Goal: Task Accomplishment & Management: Complete application form

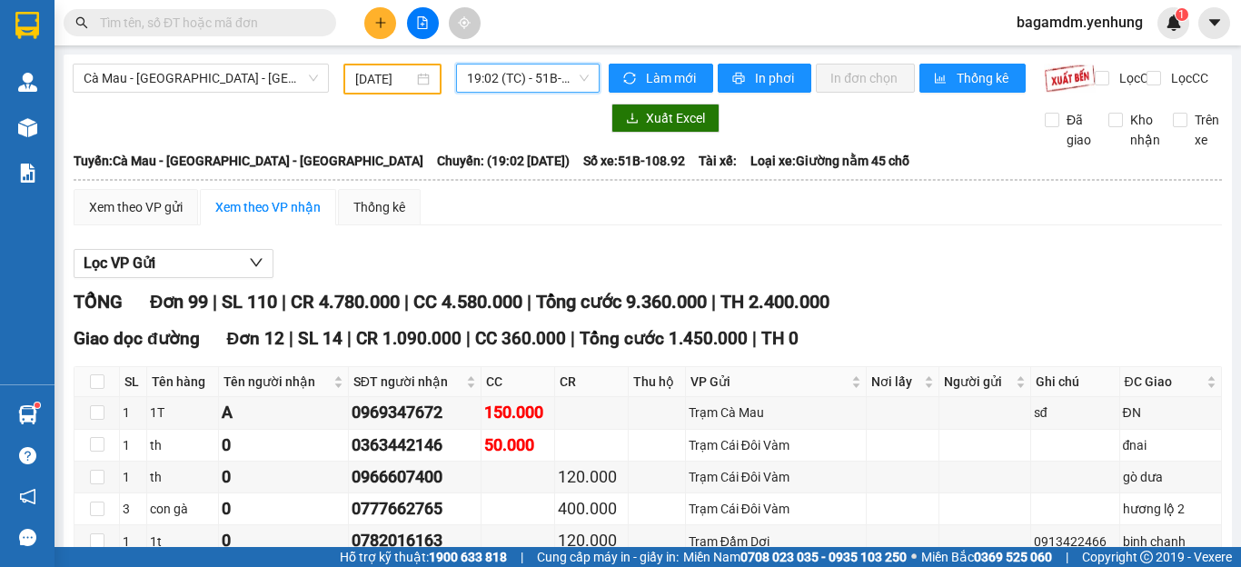
scroll to position [2363, 0]
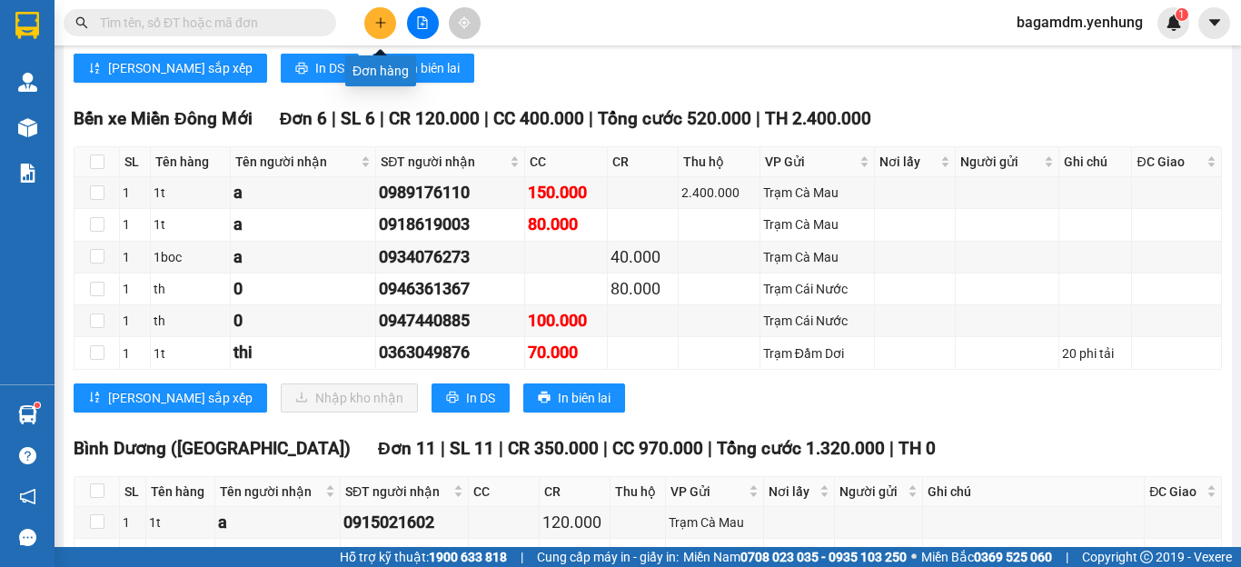
click at [382, 23] on icon "plus" at bounding box center [380, 22] width 13 height 13
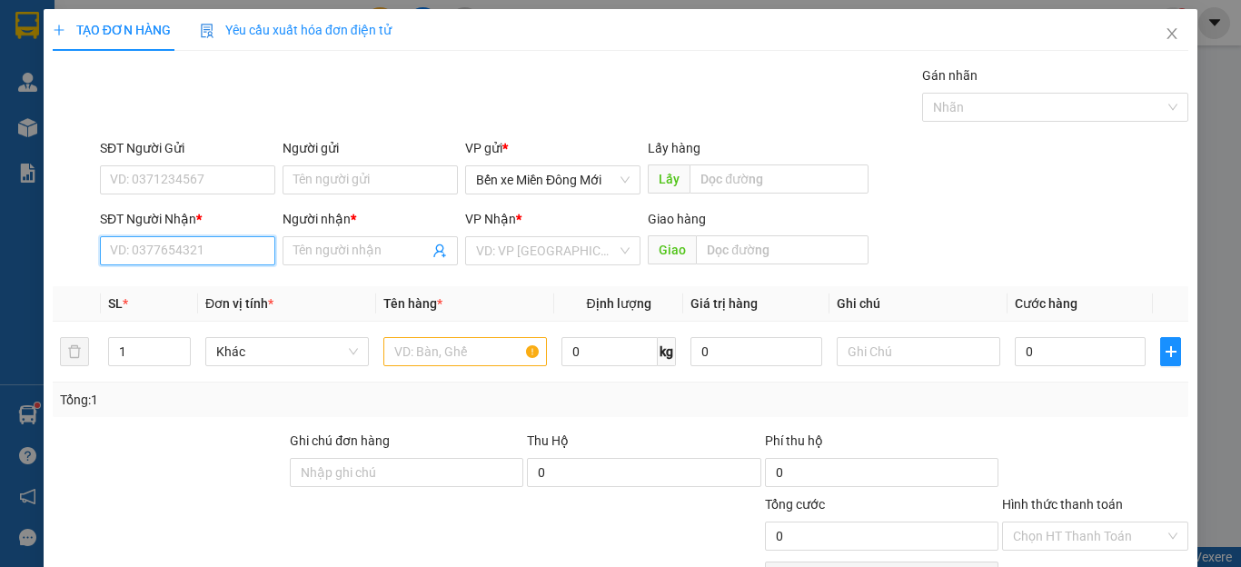
click at [170, 266] on div "SĐT Người Nhận * VD: 0377654321" at bounding box center [187, 241] width 175 height 64
click at [163, 254] on input "SĐT Người Nhận *" at bounding box center [187, 250] width 175 height 29
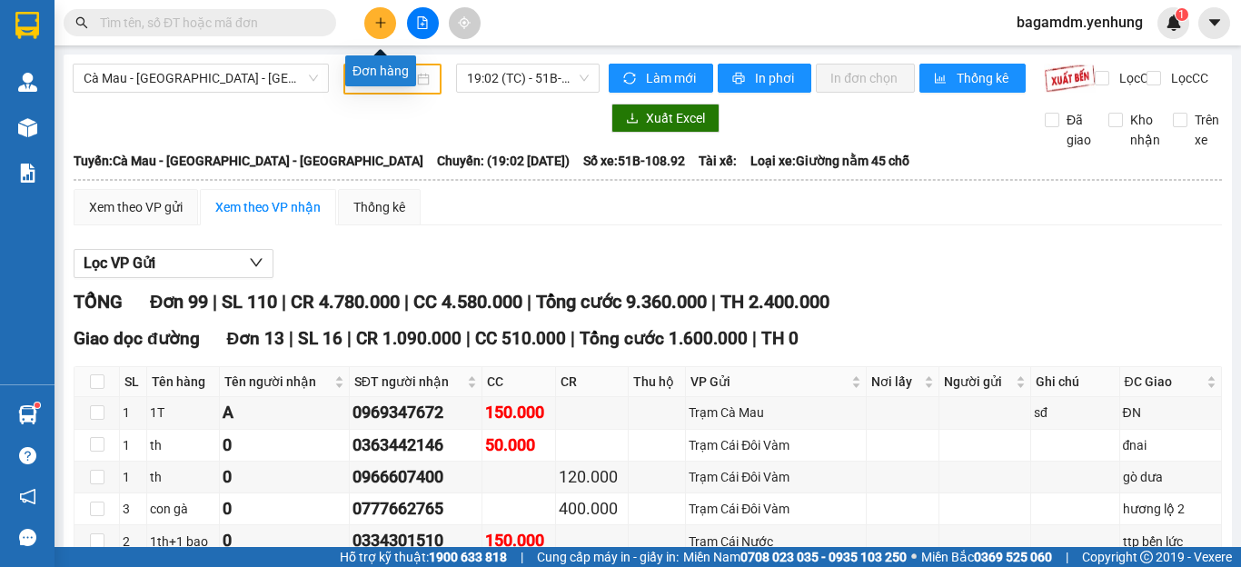
click at [381, 17] on icon "plus" at bounding box center [380, 22] width 13 height 13
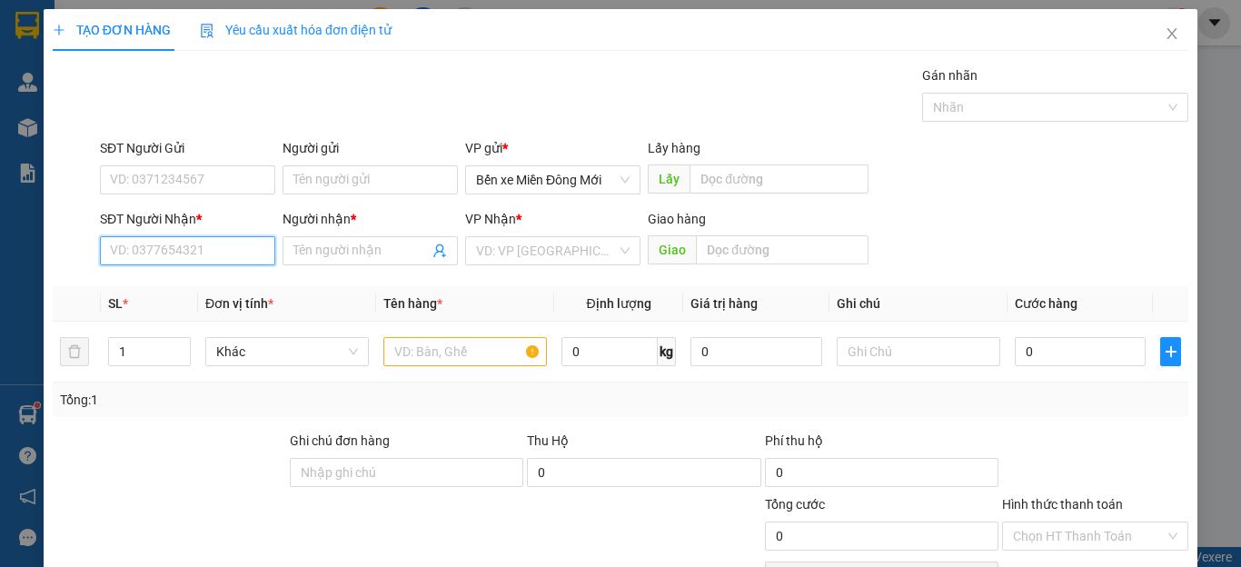
click at [144, 247] on input "SĐT Người Nhận *" at bounding box center [187, 250] width 175 height 29
type input "0942062665"
click at [204, 289] on div "0942062665 - [PERSON_NAME]" at bounding box center [199, 287] width 179 height 20
type input "TUNG"
type input "100.000"
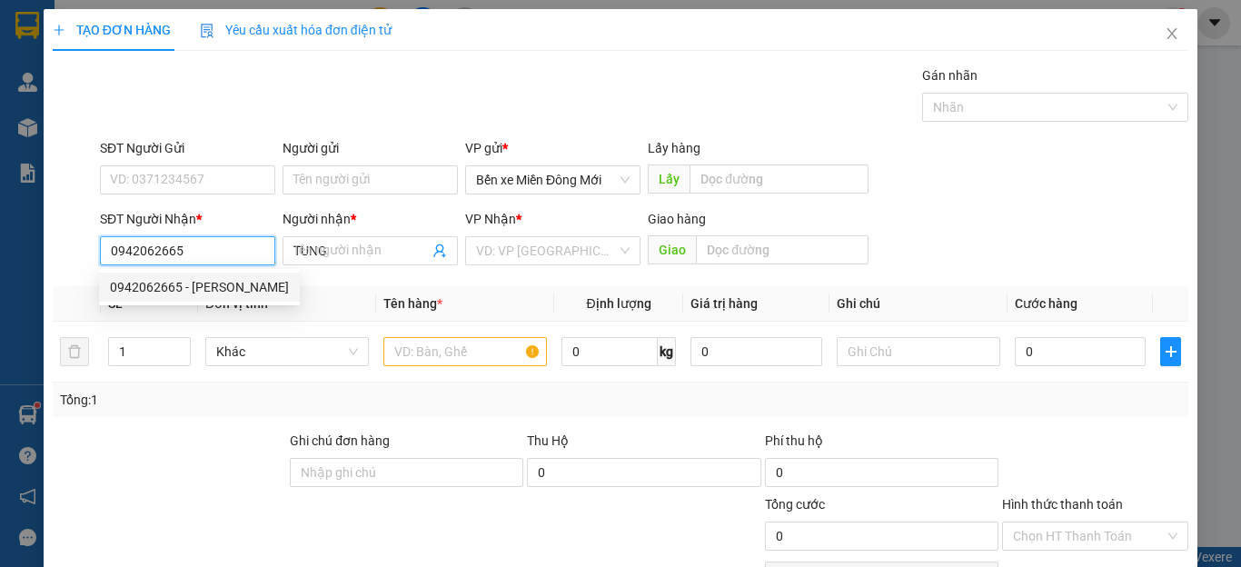
type input "100.000"
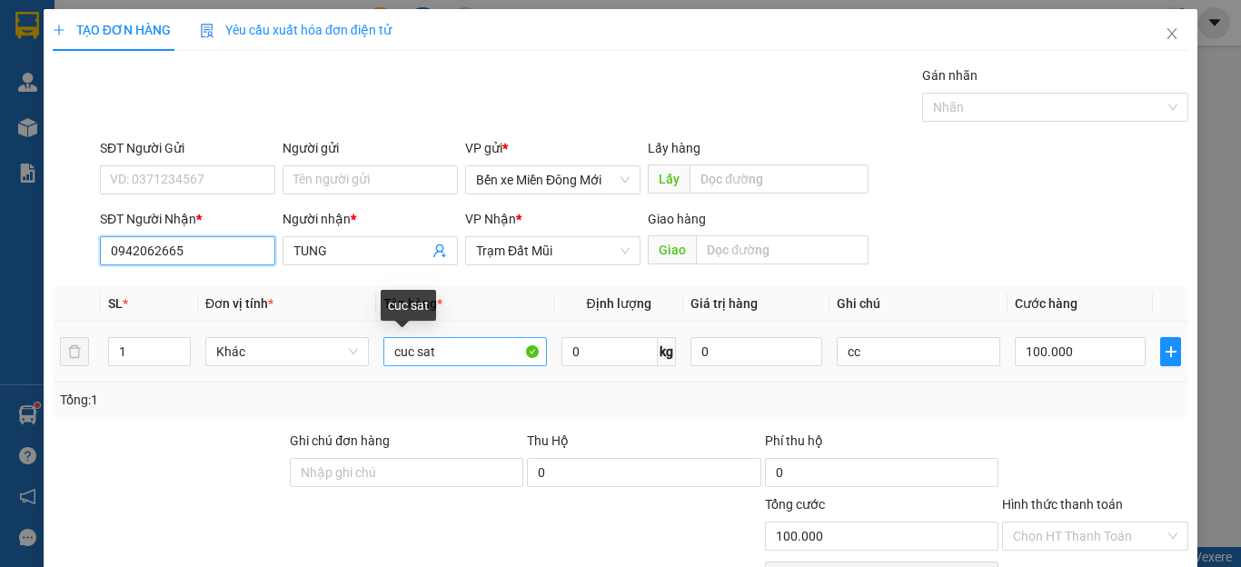
type input "0942062665"
click at [403, 358] on input "cuc sat" at bounding box center [465, 351] width 164 height 29
drag, startPoint x: 407, startPoint y: 361, endPoint x: 411, endPoint y: 370, distance: 9.8
click at [411, 370] on td "c sat" at bounding box center [465, 352] width 178 height 61
type input "t"
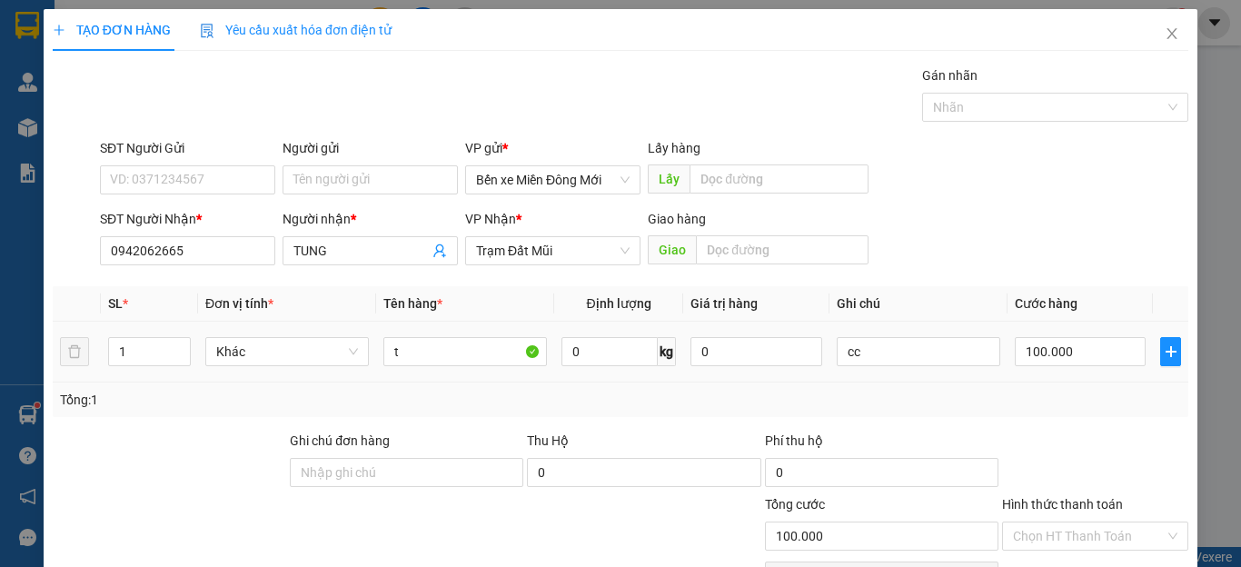
click at [418, 403] on div "SL * Đơn vị tính * Tên hàng * Định lượng Giá trị hàng Ghi chú Cước hàng 1 Khác …" at bounding box center [621, 351] width 1136 height 131
click at [482, 362] on input "t" at bounding box center [465, 351] width 164 height 29
type input "gio"
type input "1"
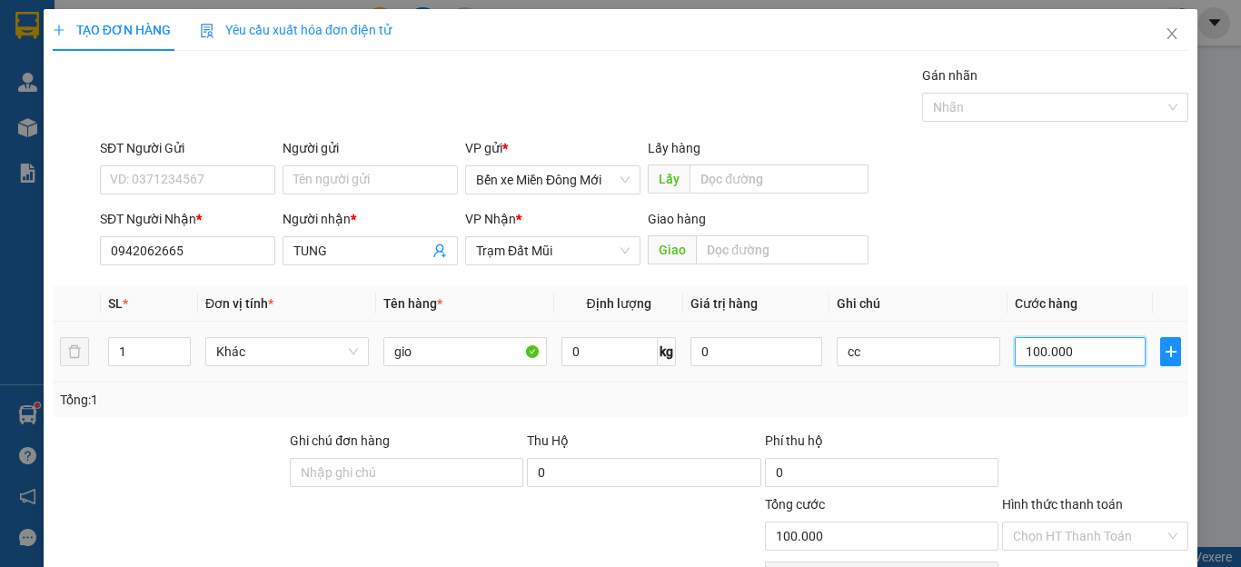
type input "1"
type input "15"
type input "150"
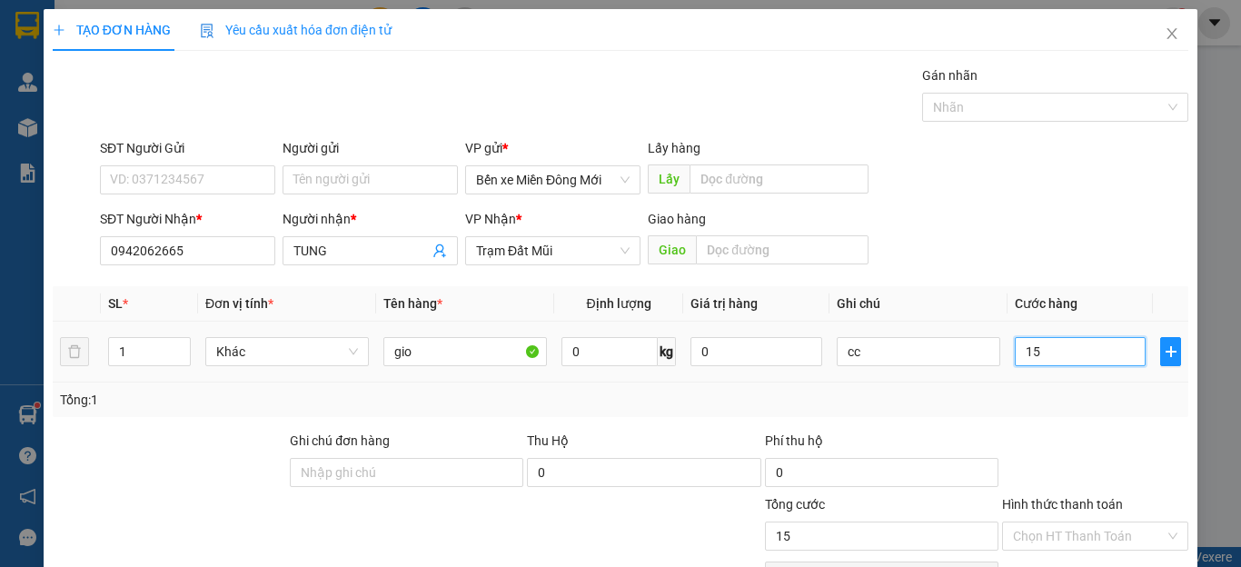
type input "150"
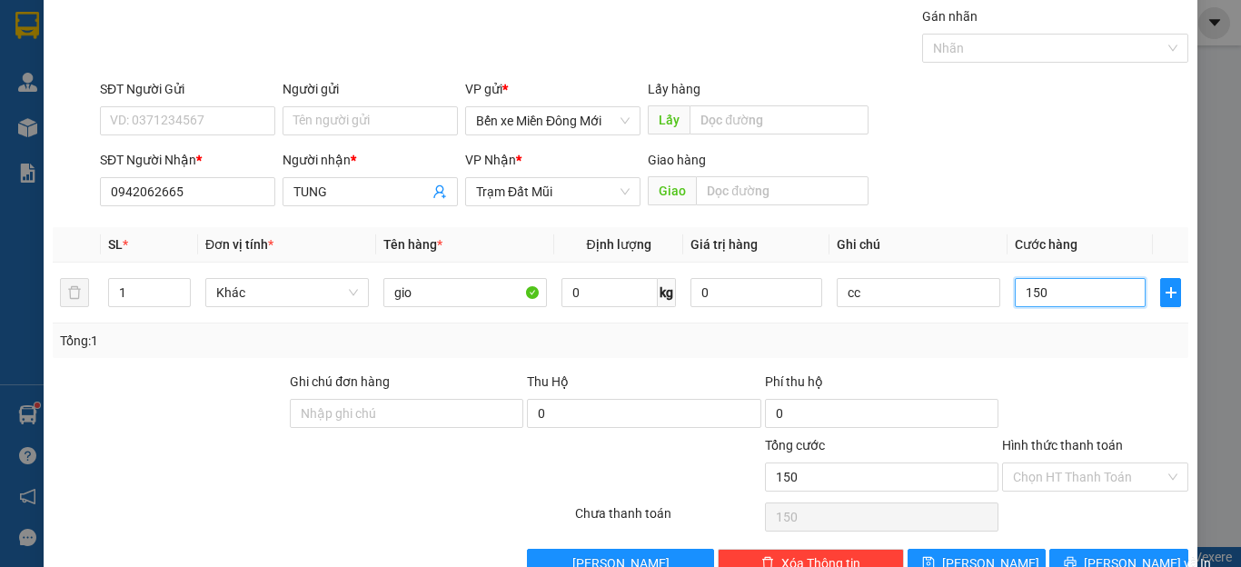
scroll to position [91, 0]
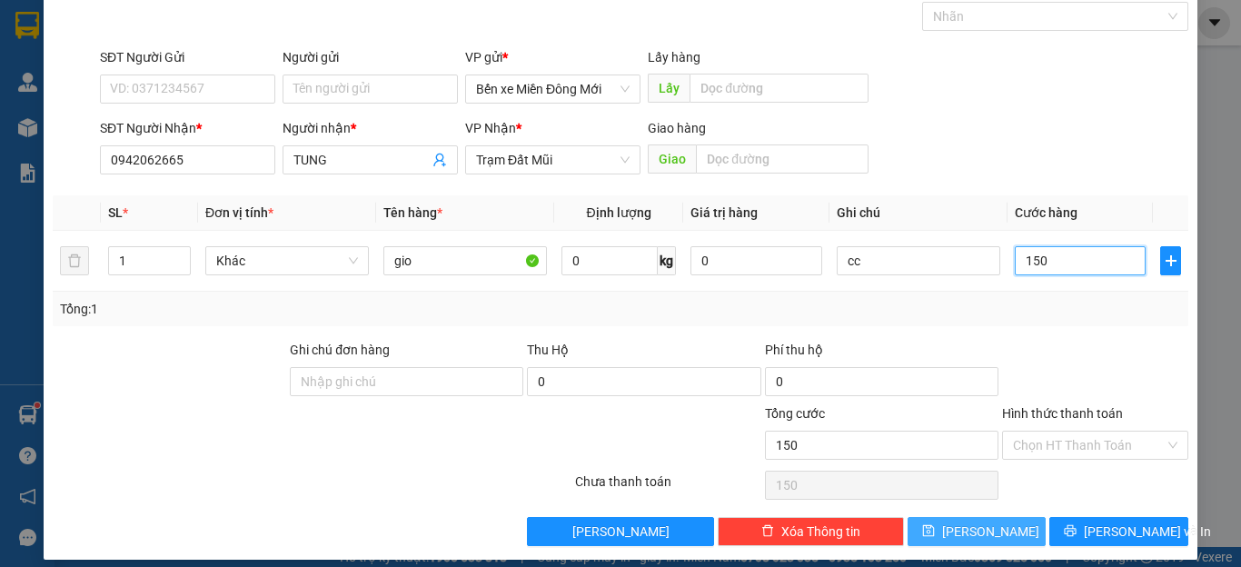
type input "150"
click at [934, 525] on button "[PERSON_NAME]" at bounding box center [977, 531] width 139 height 29
type input "150.000"
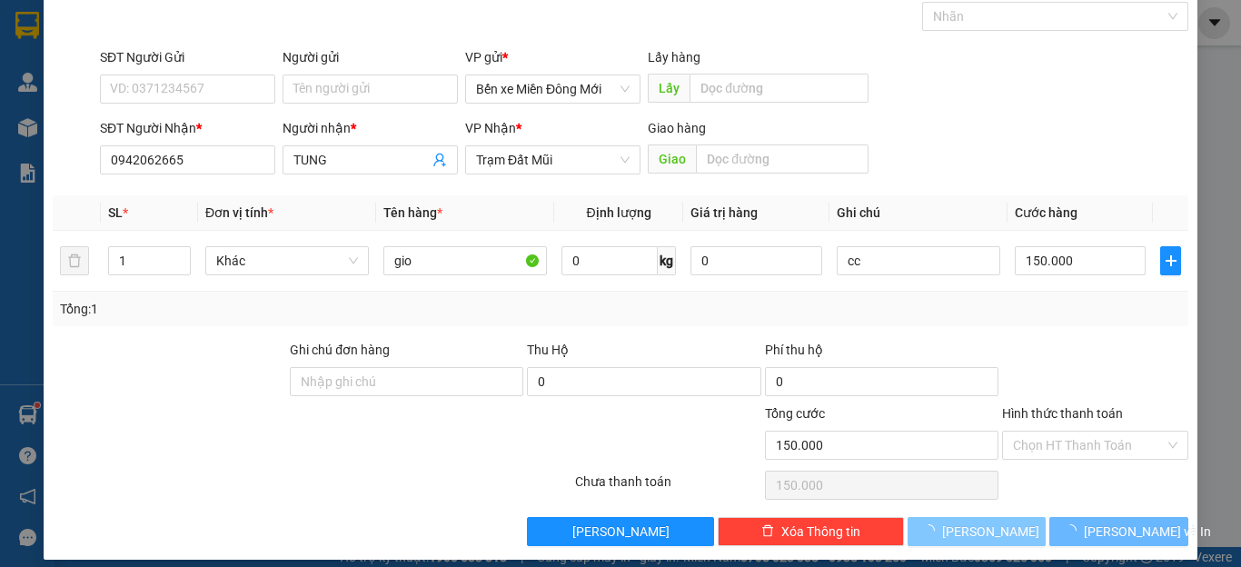
type input "0"
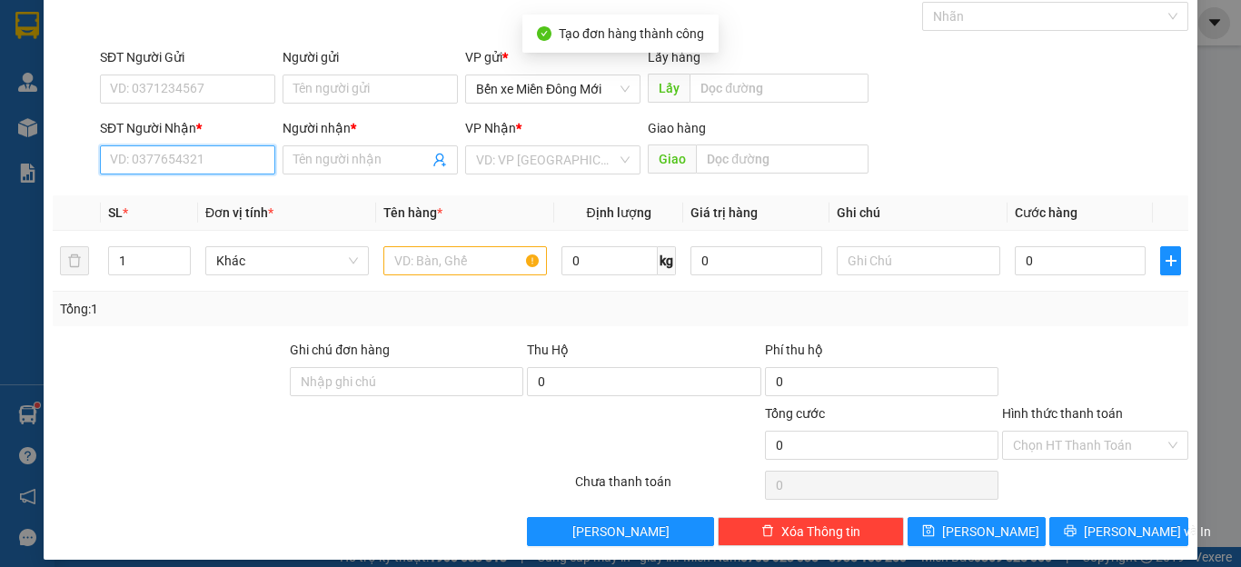
click at [240, 163] on input "SĐT Người Nhận *" at bounding box center [187, 159] width 175 height 29
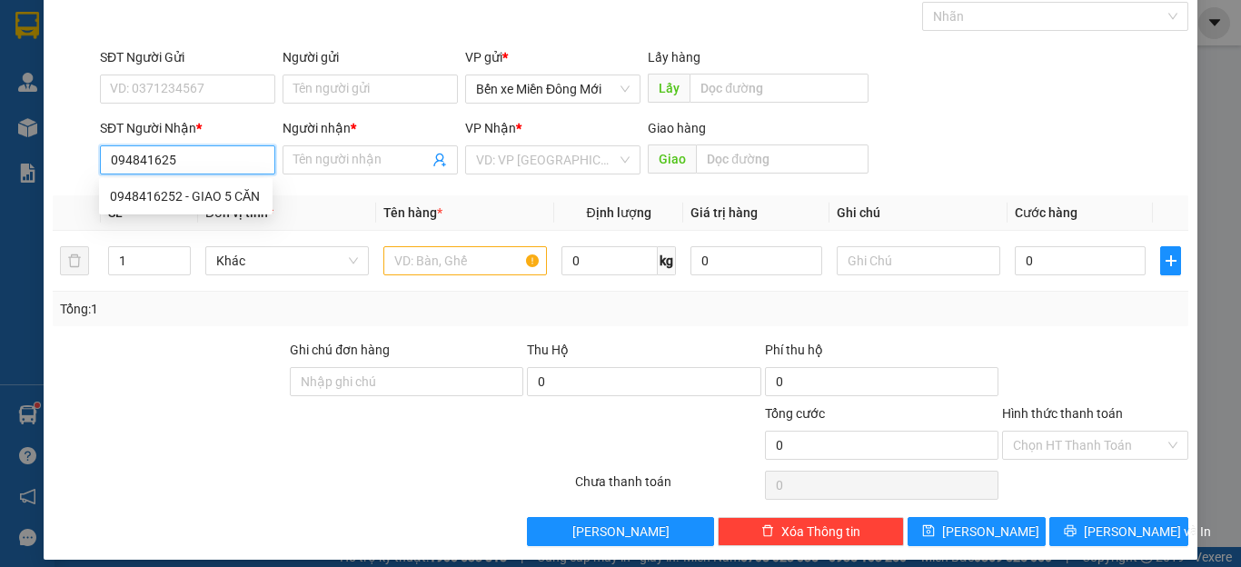
type input "0948416252"
click at [237, 193] on div "0948416252 - GIAO 5 CĂN" at bounding box center [186, 196] width 152 height 20
type input "GIAO 5 CĂN"
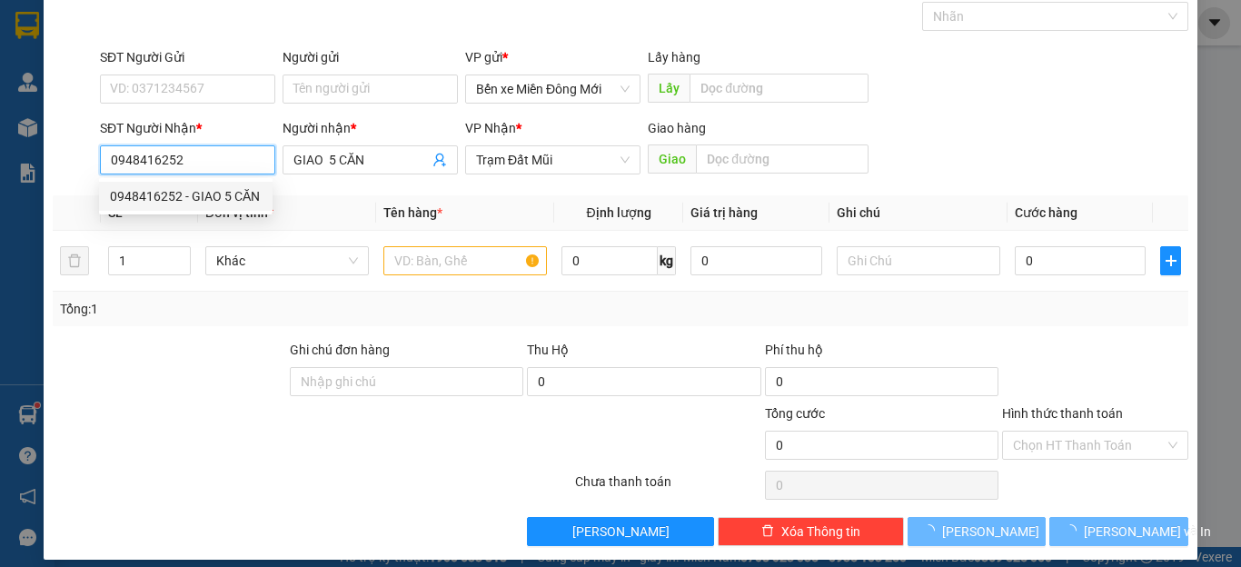
type input "150.000"
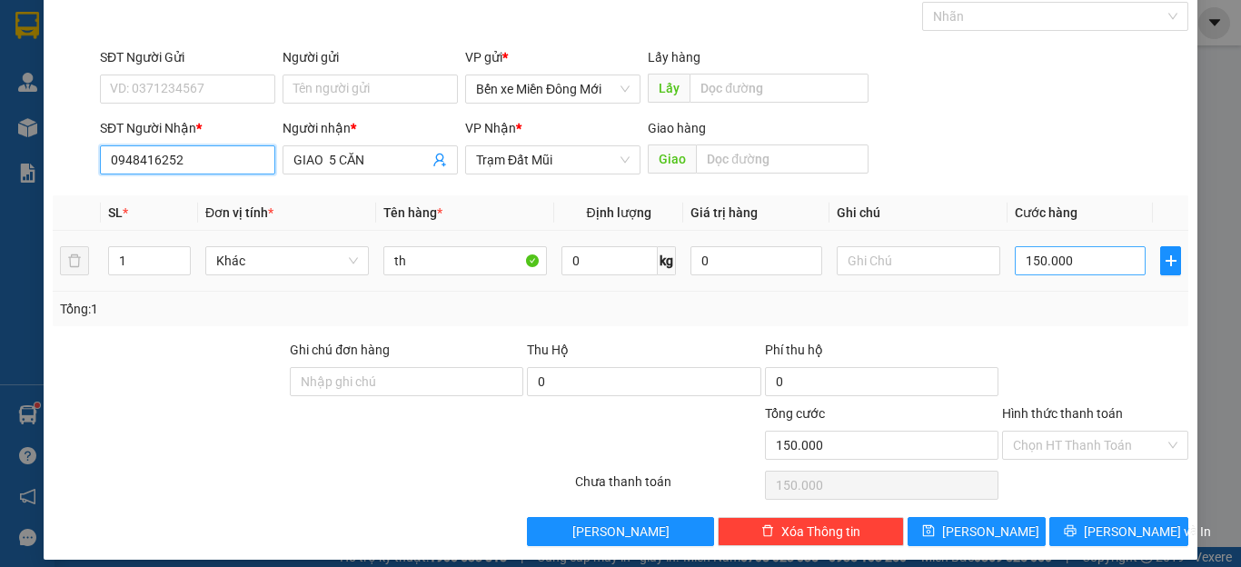
type input "0948416252"
click at [1115, 258] on input "150.000" at bounding box center [1080, 260] width 131 height 29
type input "5"
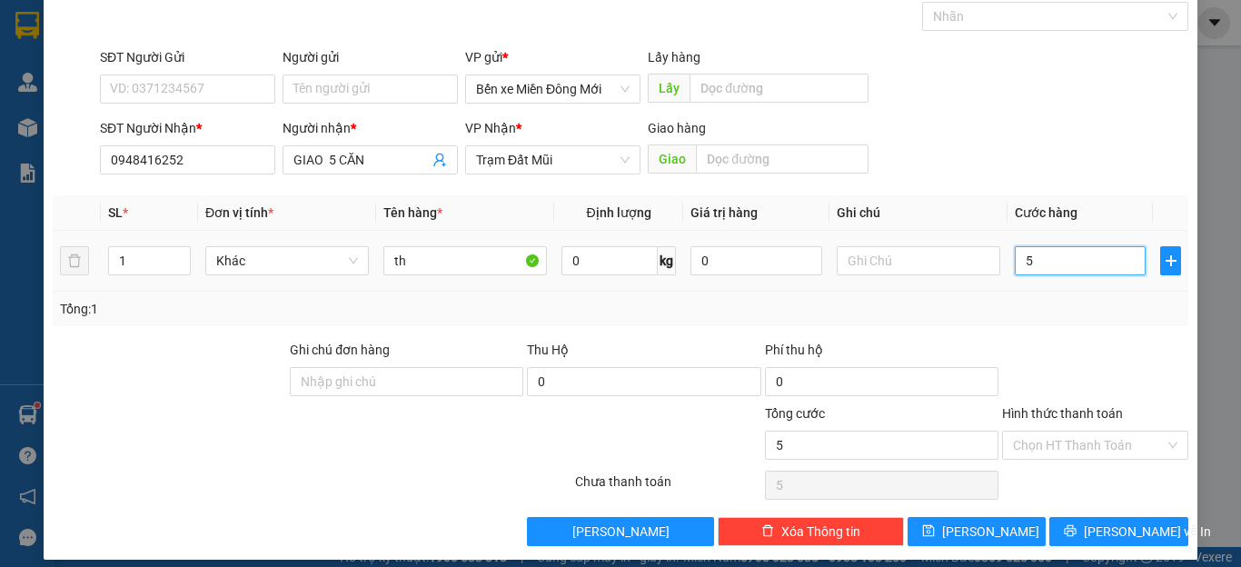
type input "50"
click at [1057, 437] on input "Hình thức thanh toán" at bounding box center [1089, 445] width 152 height 27
type input "50.000"
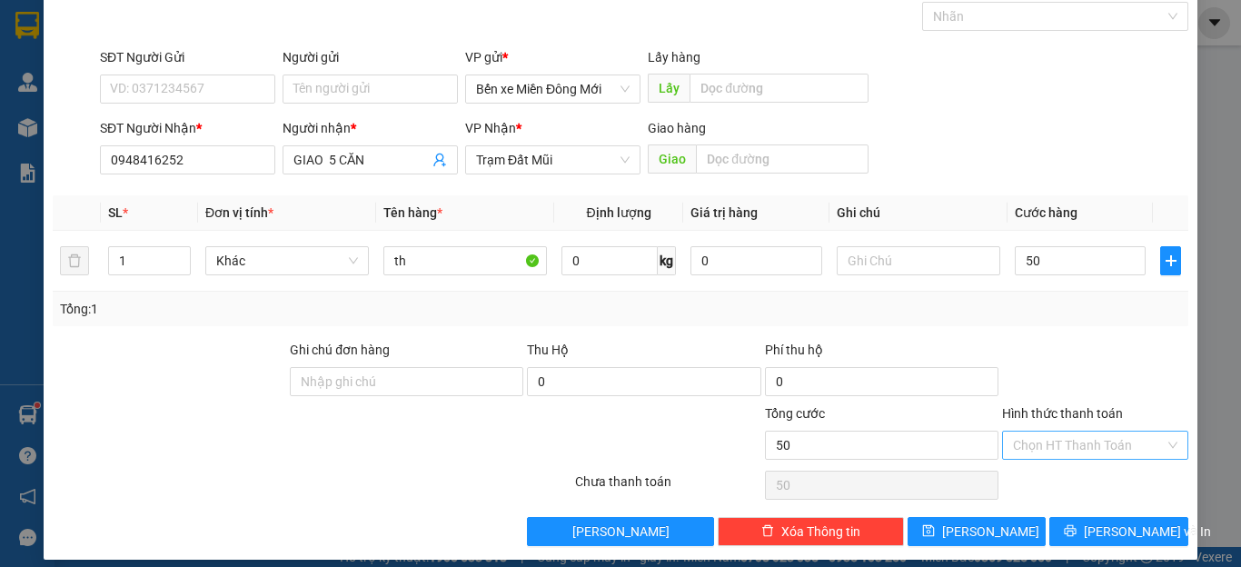
type input "50.000"
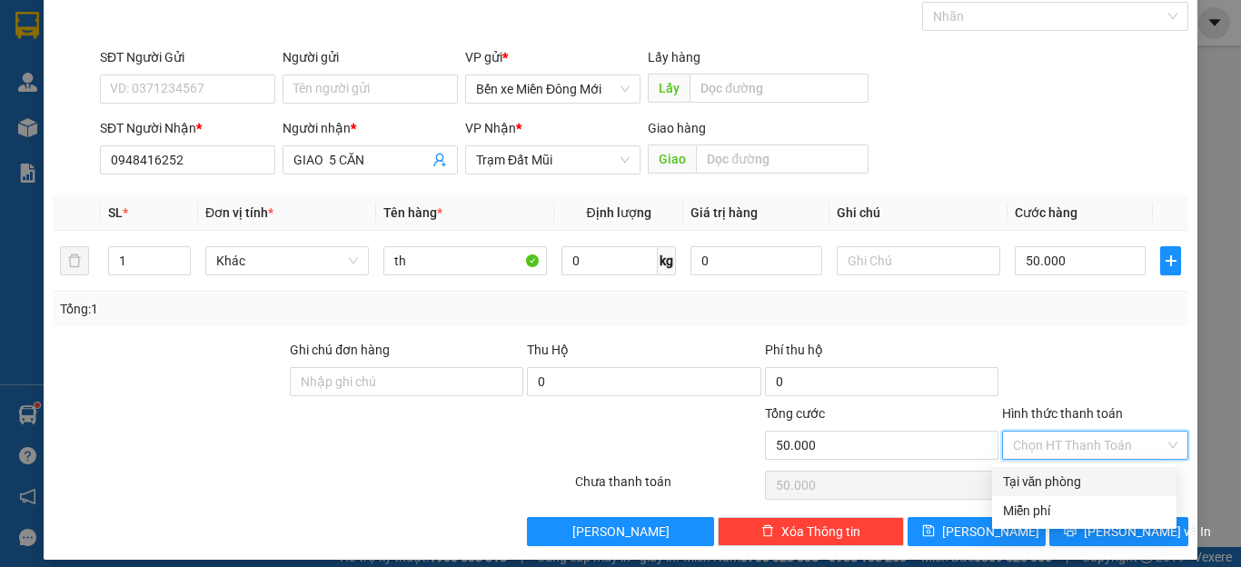
click at [1041, 480] on div "Tại văn phòng" at bounding box center [1084, 482] width 163 height 20
type input "0"
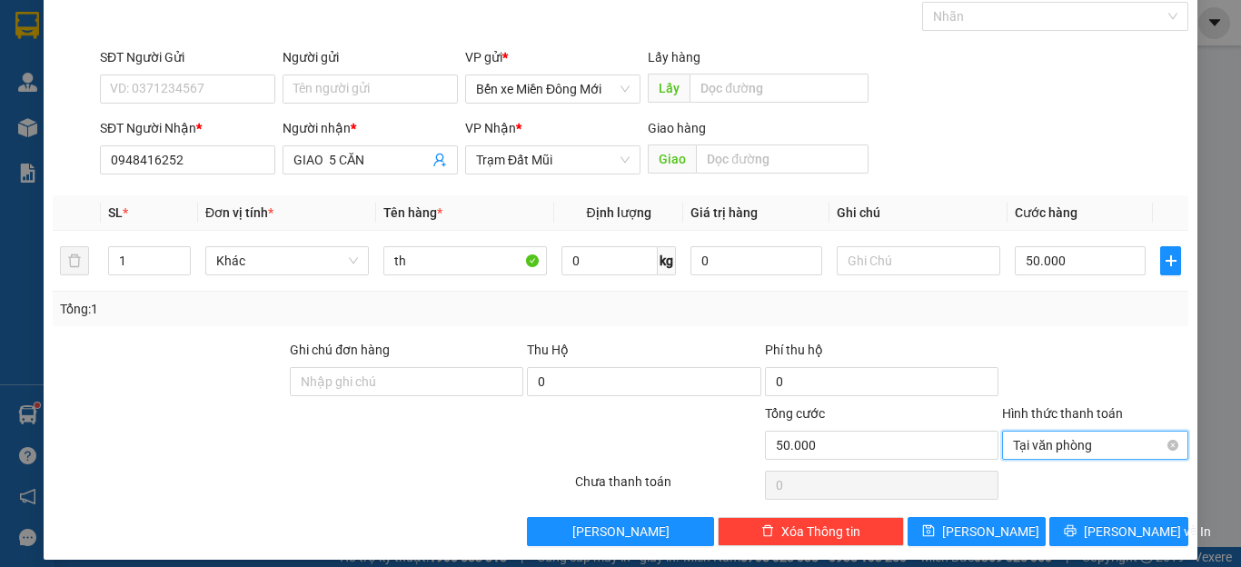
click at [1101, 433] on span "Tại văn phòng" at bounding box center [1095, 445] width 164 height 27
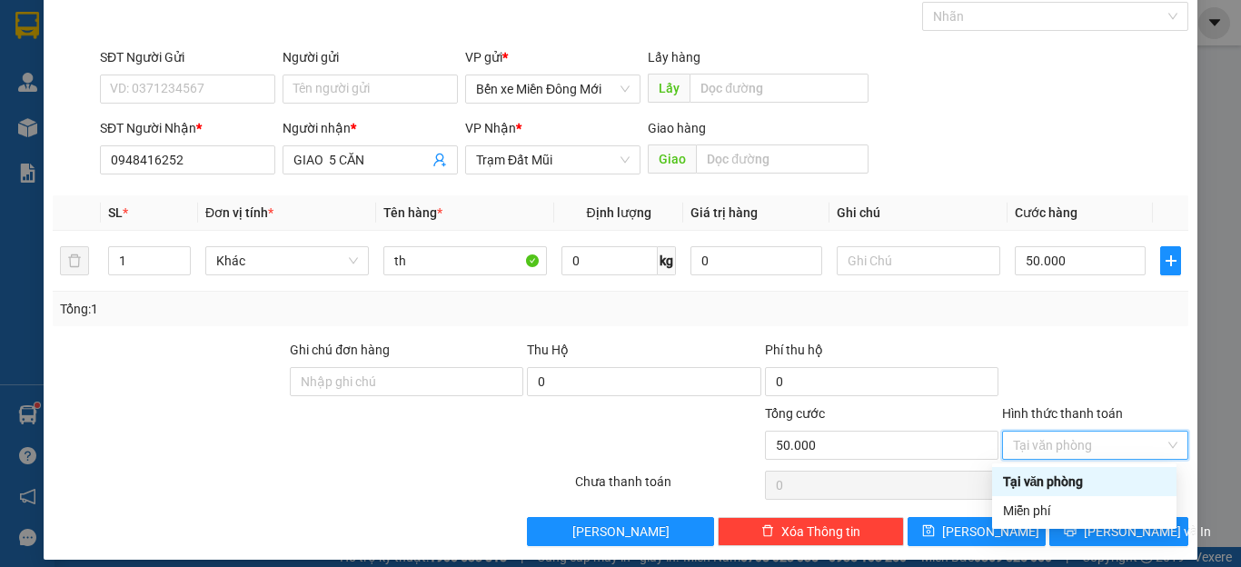
click at [1069, 491] on div "Tại văn phòng" at bounding box center [1084, 482] width 163 height 20
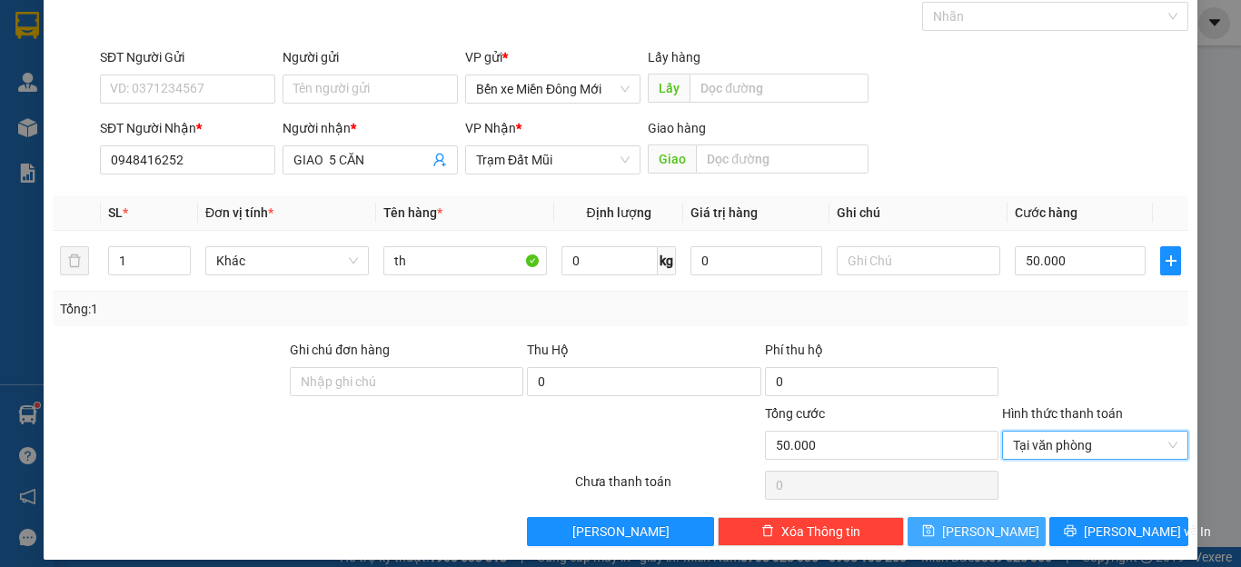
click at [961, 536] on button "[PERSON_NAME]" at bounding box center [977, 531] width 139 height 29
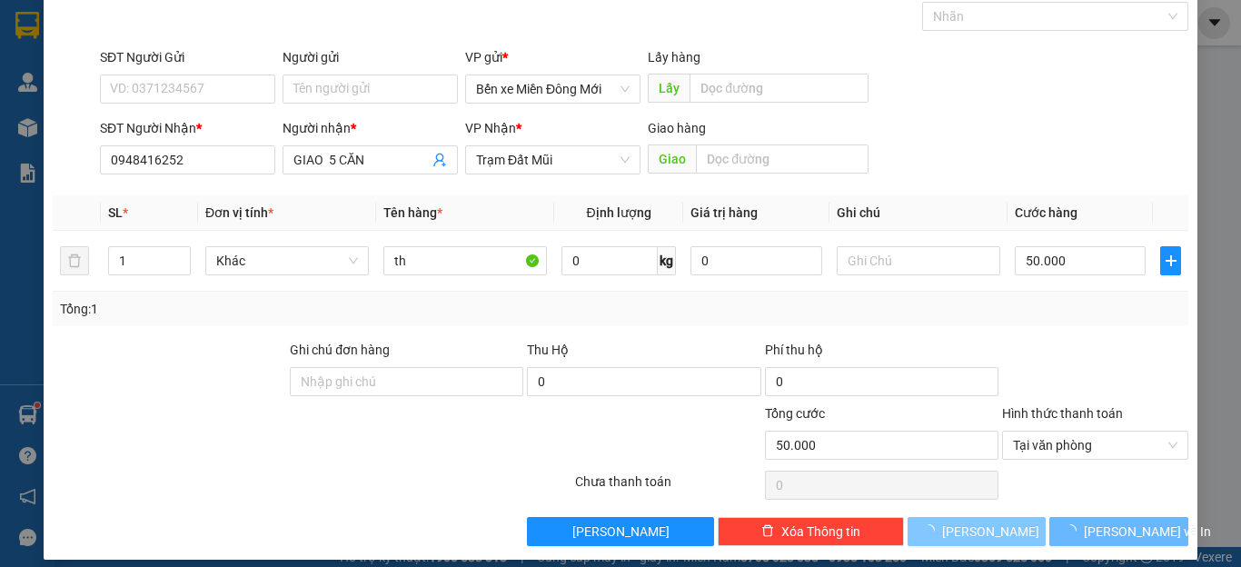
type input "0"
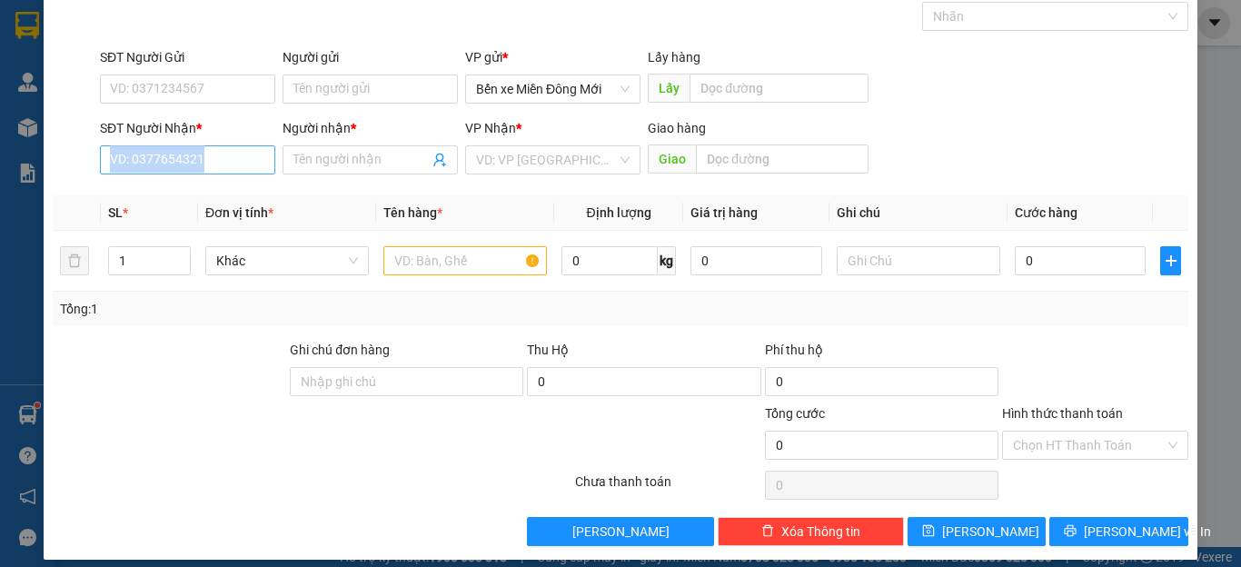
click at [242, 174] on div "SĐT Người Nhận * VD: 0377654321" at bounding box center [187, 150] width 175 height 64
click at [334, 164] on input "Người nhận *" at bounding box center [361, 160] width 135 height 20
click at [143, 165] on input "SĐT Người Nhận *" at bounding box center [187, 159] width 175 height 29
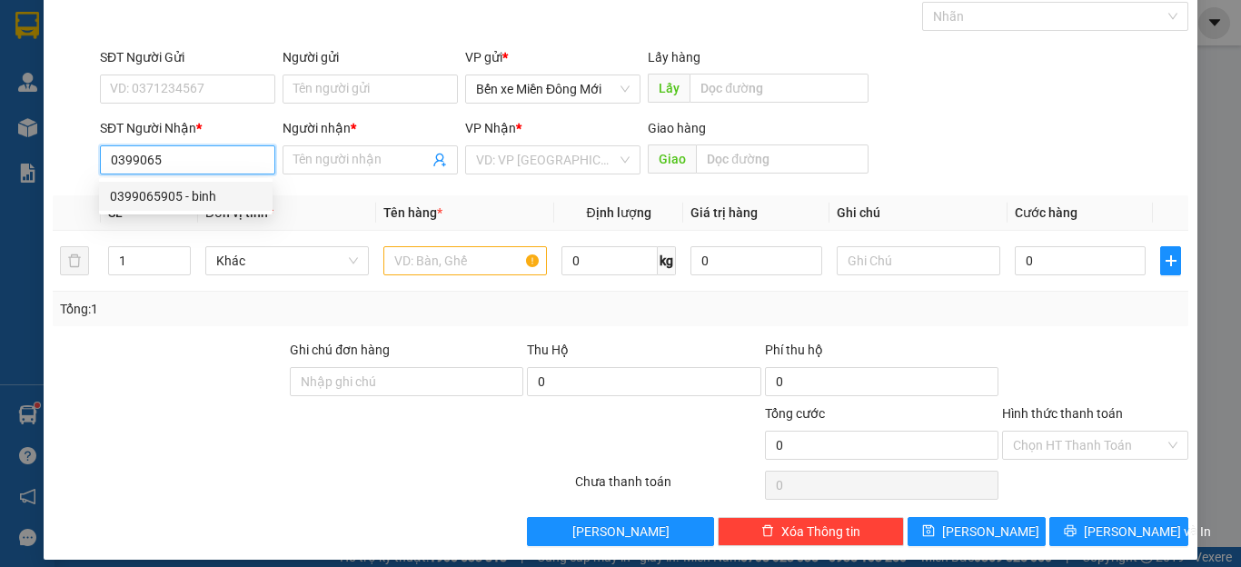
click at [166, 197] on div "0399065905 - binh" at bounding box center [186, 196] width 152 height 20
type input "0399065905"
type input "binh"
type input "150.000"
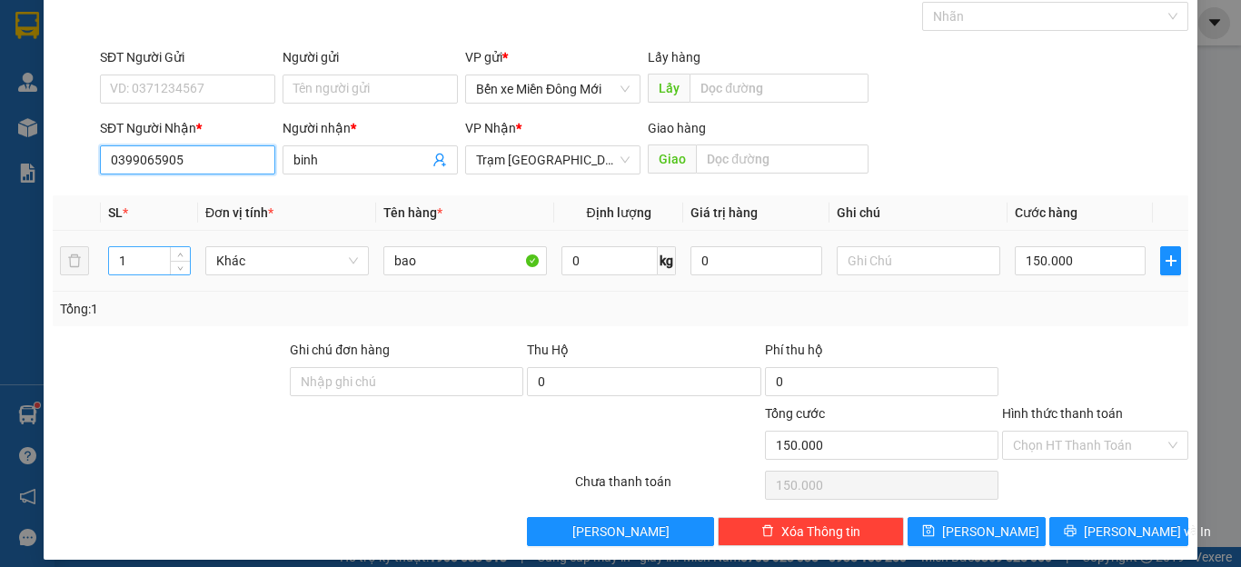
type input "0399065905"
click at [151, 263] on input "1" at bounding box center [149, 260] width 81 height 27
type input "2"
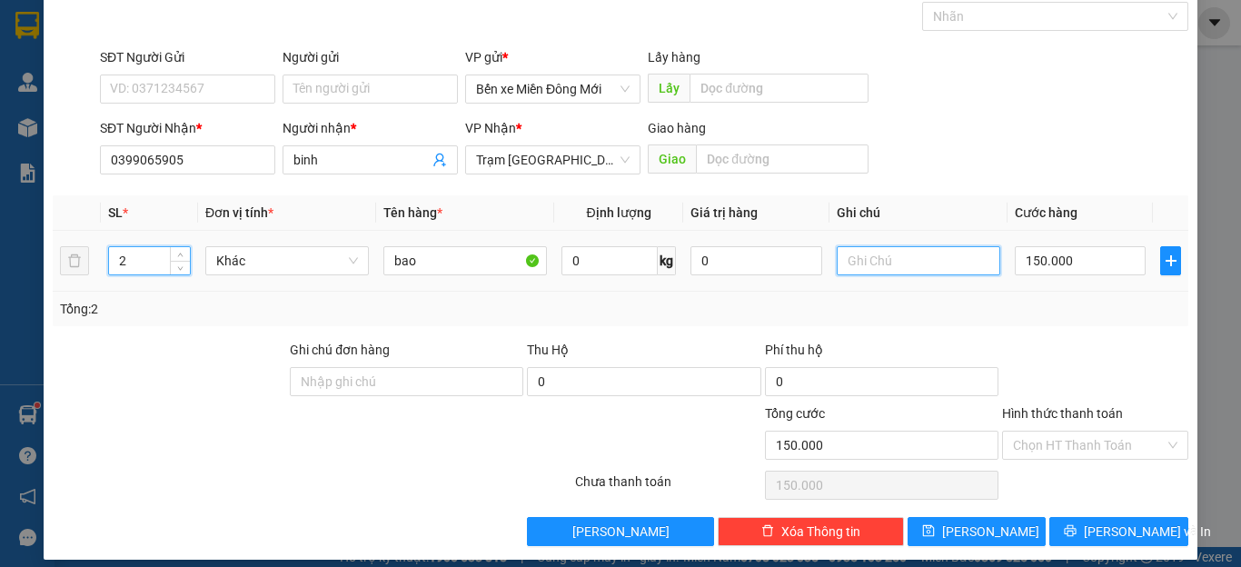
click at [935, 267] on input "text" at bounding box center [919, 260] width 164 height 29
type input "cc"
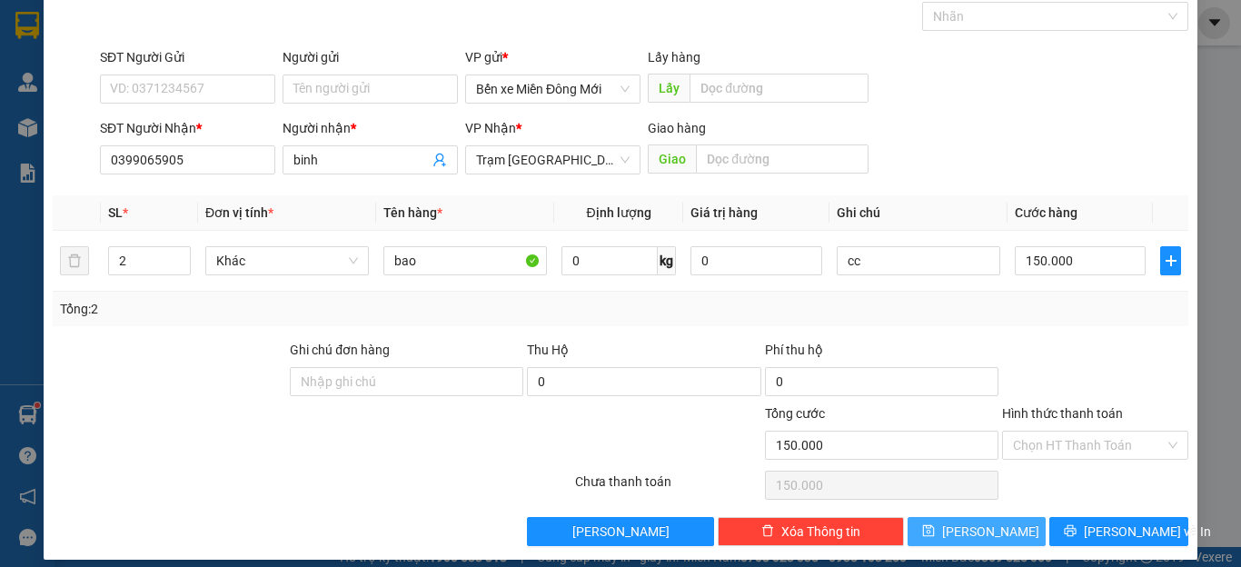
click at [963, 527] on button "[PERSON_NAME]" at bounding box center [977, 531] width 139 height 29
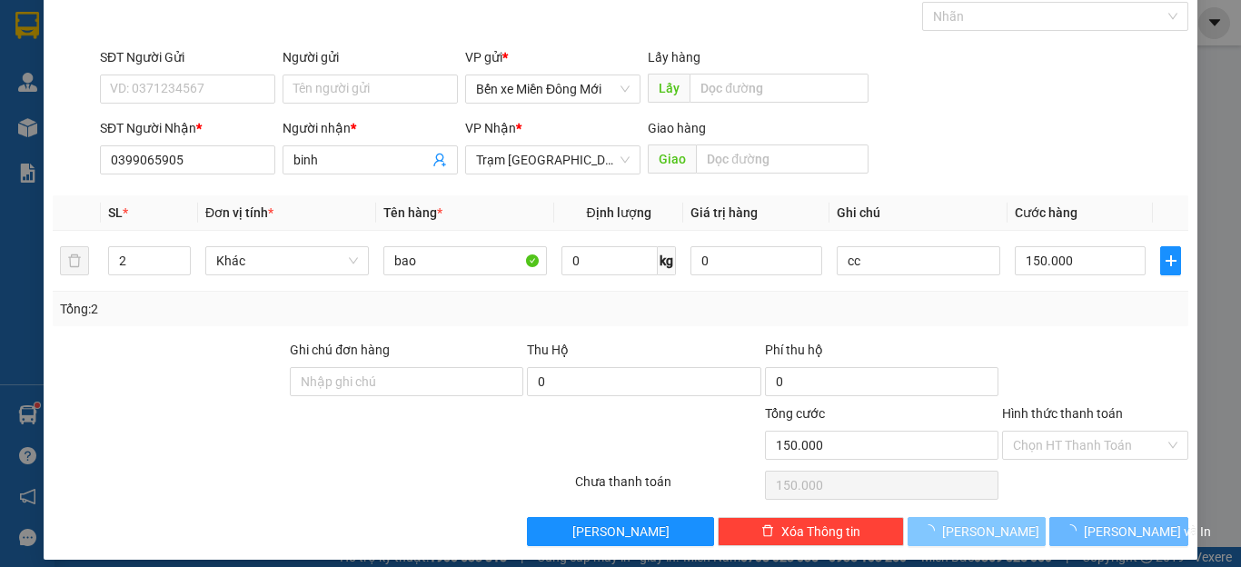
type input "0"
